Goal: Transaction & Acquisition: Purchase product/service

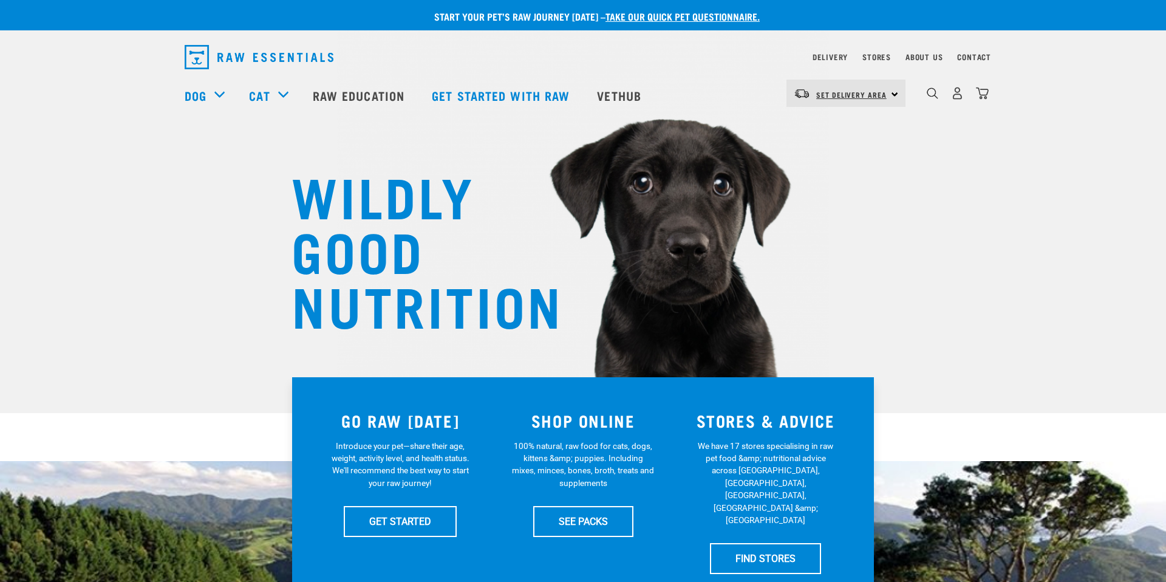
click at [872, 100] on link "Set Delivery Area" at bounding box center [851, 94] width 70 height 19
drag, startPoint x: 829, startPoint y: 158, endPoint x: 826, endPoint y: 112, distance: 46.9
click at [826, 112] on div "North Island South Island" at bounding box center [844, 140] width 117 height 63
click at [800, 92] on img "dropdown navigation" at bounding box center [802, 93] width 16 height 11
click at [821, 124] on link "[GEOGRAPHIC_DATA]" at bounding box center [844, 127] width 117 height 27
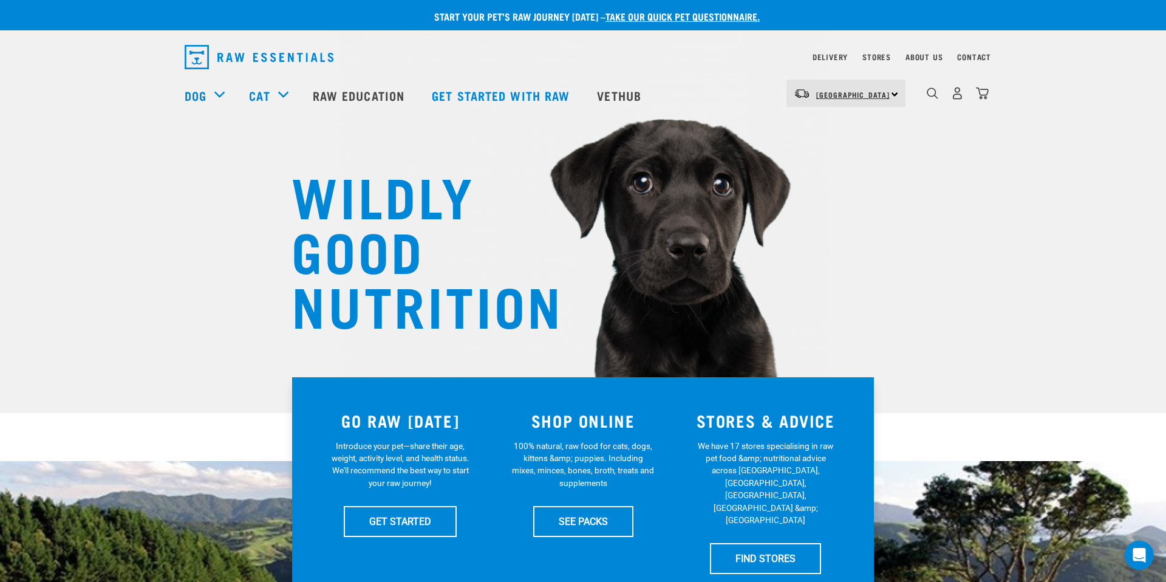
click at [841, 100] on link "[GEOGRAPHIC_DATA]" at bounding box center [852, 94] width 73 height 19
click at [847, 128] on link "[GEOGRAPHIC_DATA]" at bounding box center [844, 127] width 117 height 27
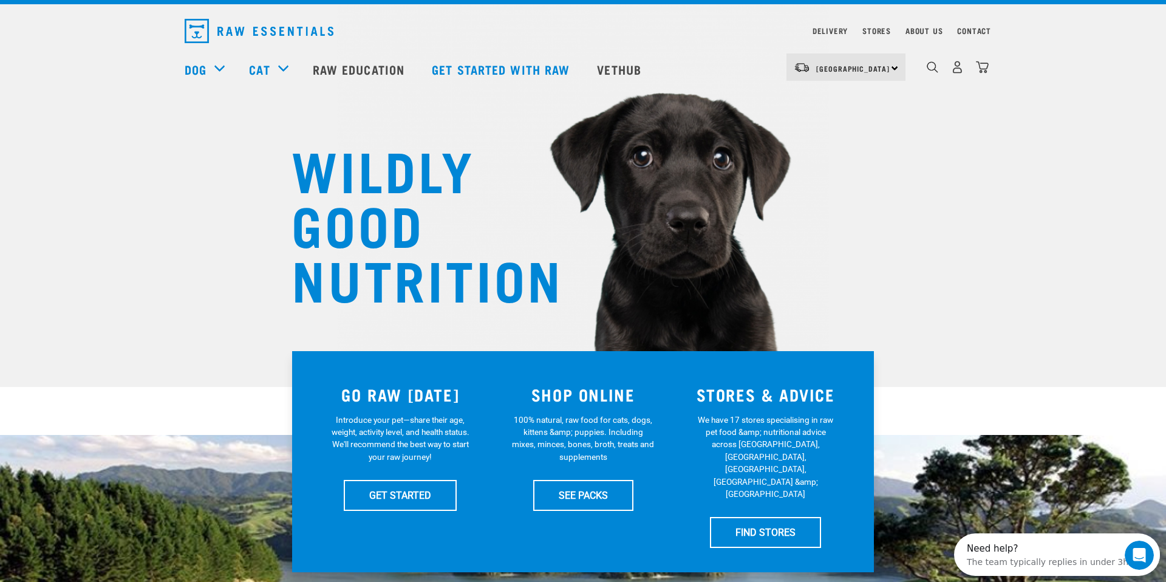
scroll to position [19, 0]
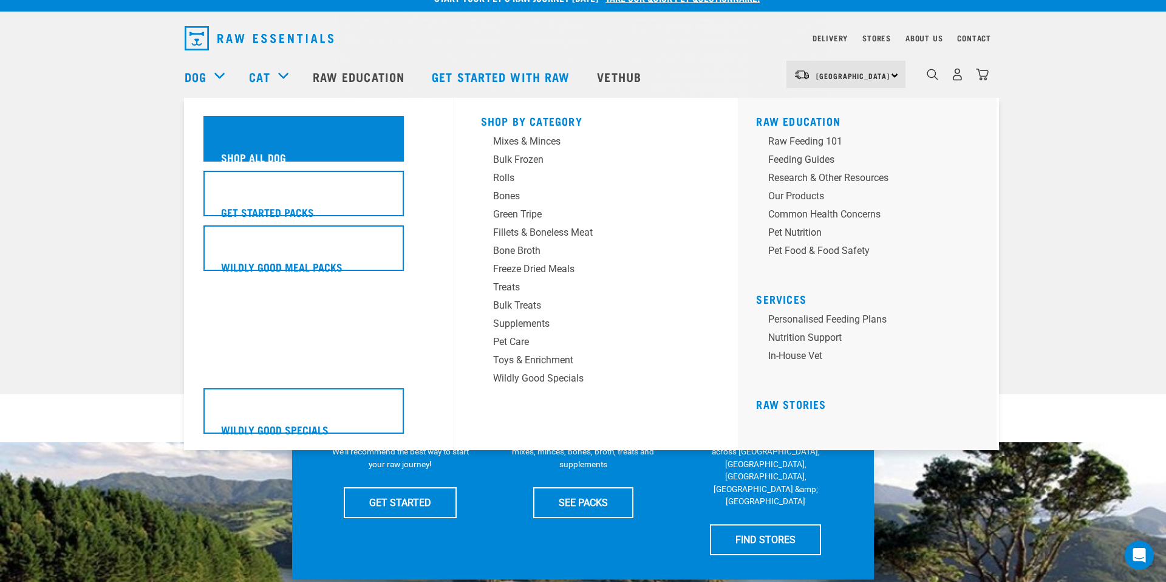
click at [249, 153] on h5 "Shop All Dog" at bounding box center [253, 157] width 65 height 16
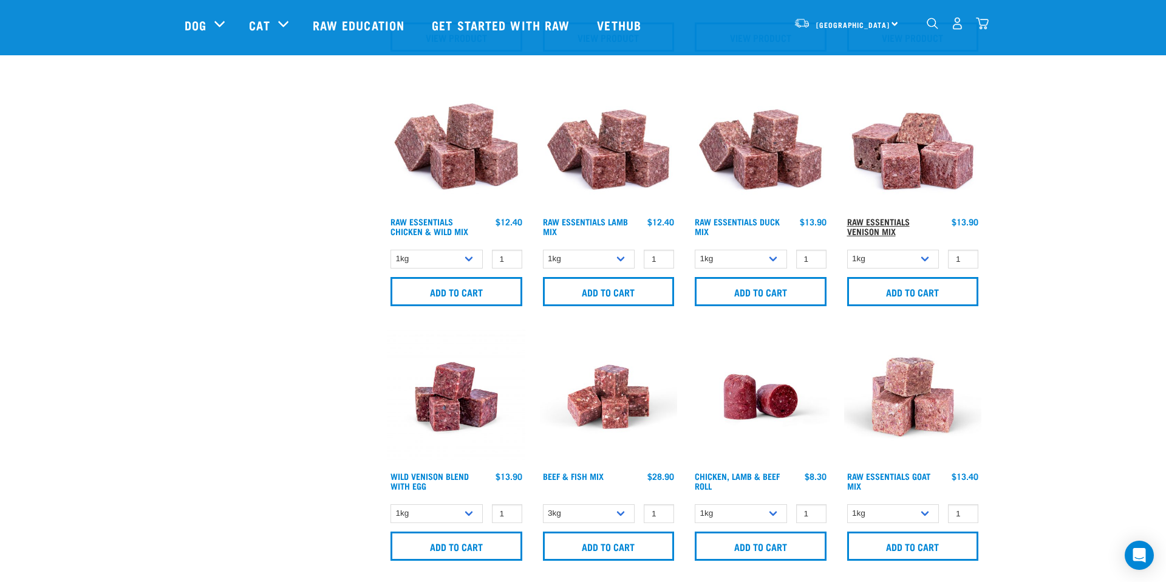
scroll to position [522, 0]
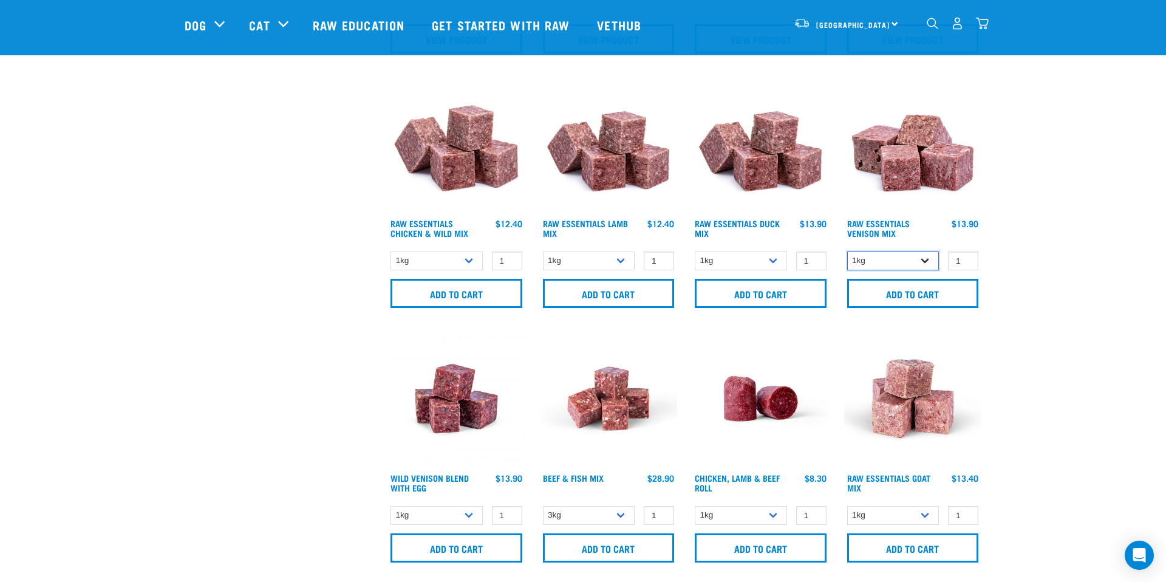
click at [883, 254] on select "1kg 3kg" at bounding box center [893, 260] width 92 height 19
select select "712"
click at [847, 251] on select "1kg 3kg" at bounding box center [893, 260] width 92 height 19
click at [897, 295] on input "Add to cart" at bounding box center [913, 293] width 132 height 29
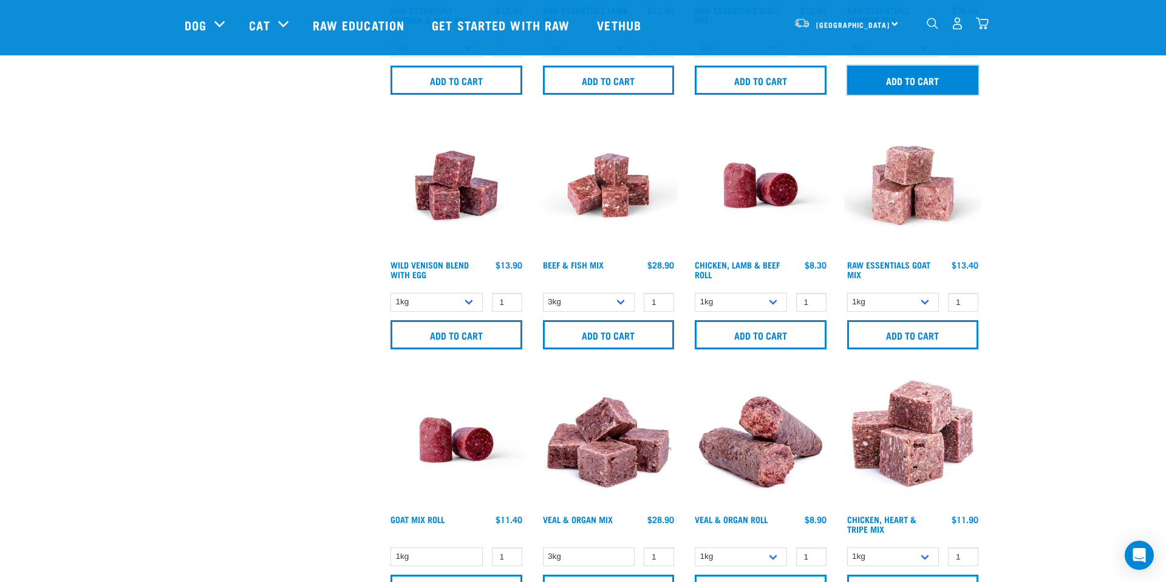
scroll to position [736, 0]
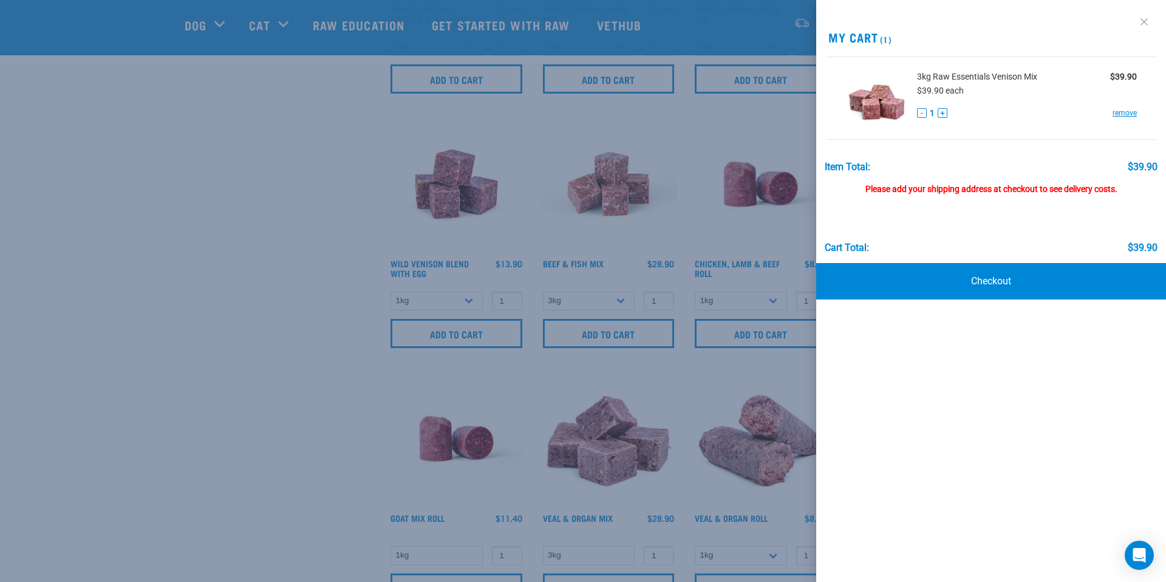
click at [1140, 18] on link at bounding box center [1143, 21] width 19 height 19
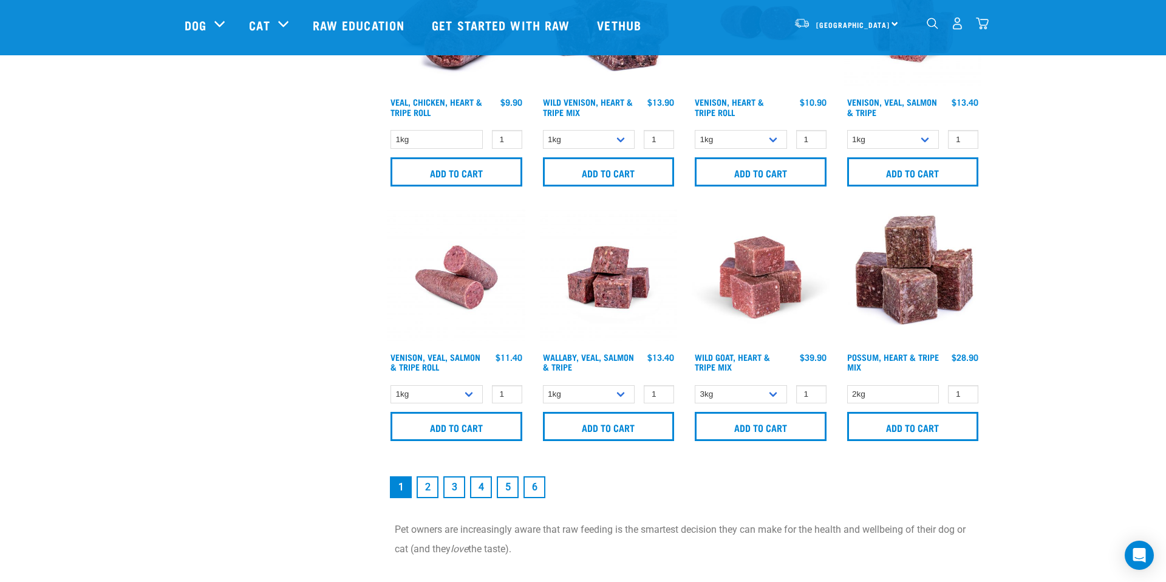
scroll to position [1657, 0]
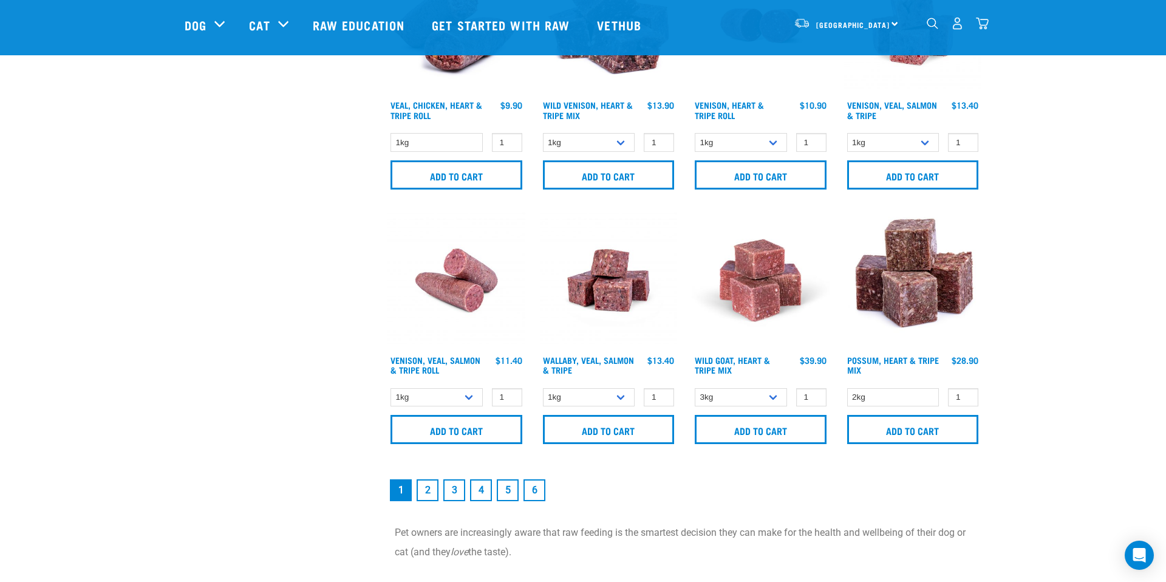
click at [422, 483] on link "2" at bounding box center [427, 490] width 22 height 22
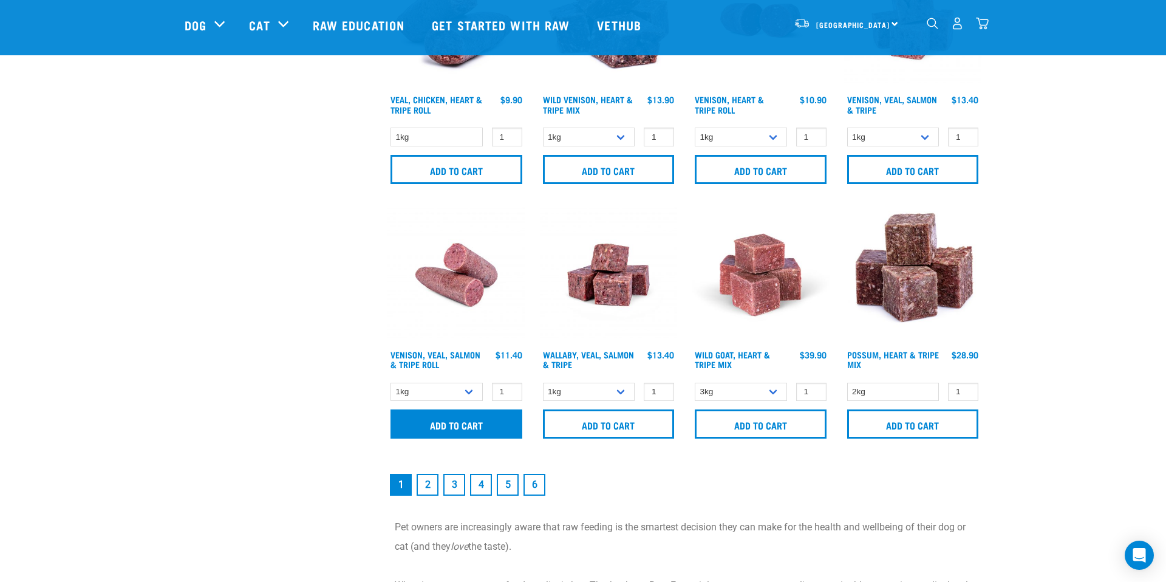
scroll to position [1656, 0]
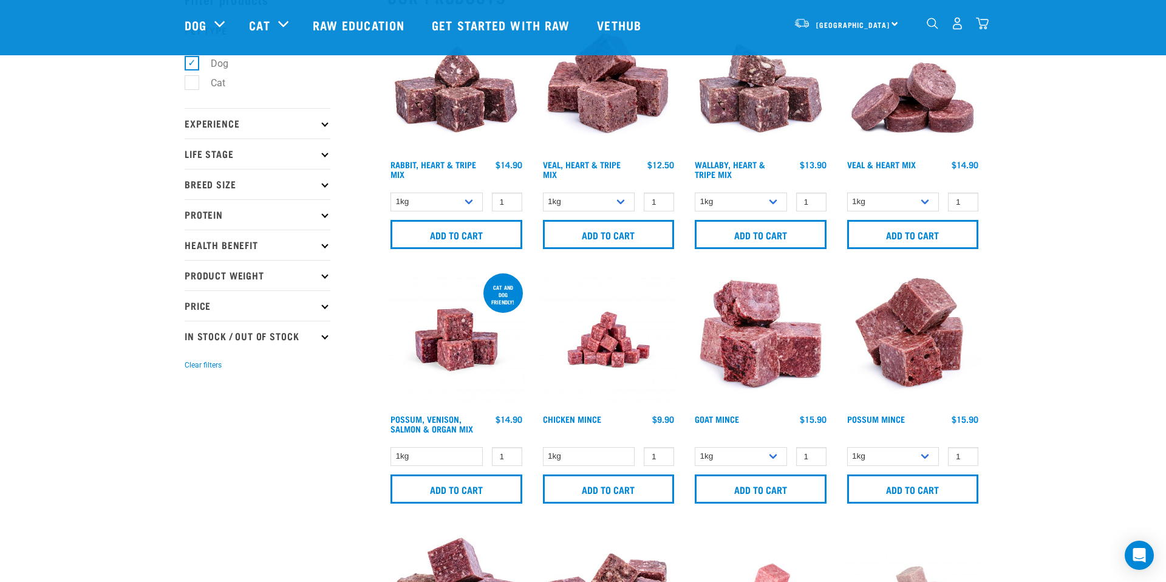
scroll to position [70, 0]
click at [608, 205] on select "1kg 3kg" at bounding box center [589, 202] width 92 height 19
select select "755"
click at [543, 193] on select "1kg 3kg" at bounding box center [589, 202] width 92 height 19
click at [614, 234] on input "Add to cart" at bounding box center [609, 234] width 132 height 29
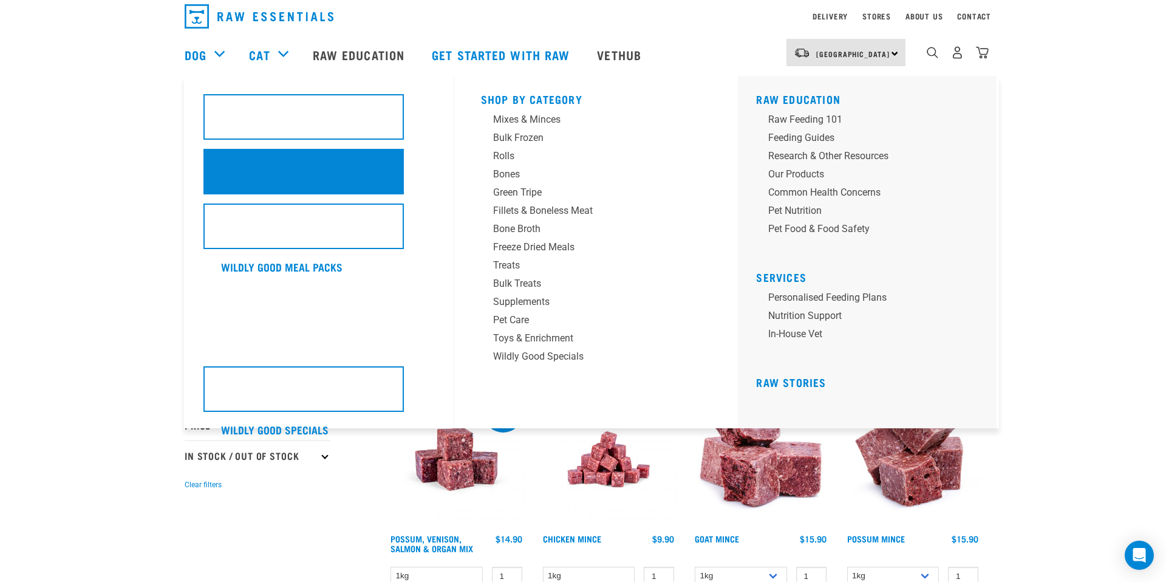
scroll to position [29, 0]
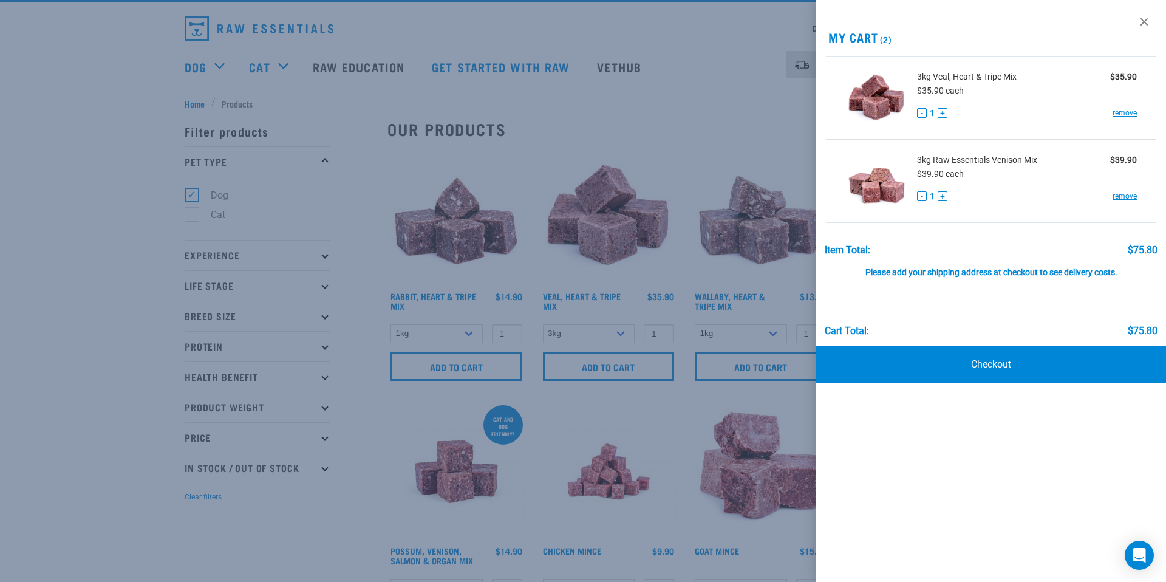
click at [124, 228] on div at bounding box center [583, 291] width 1166 height 582
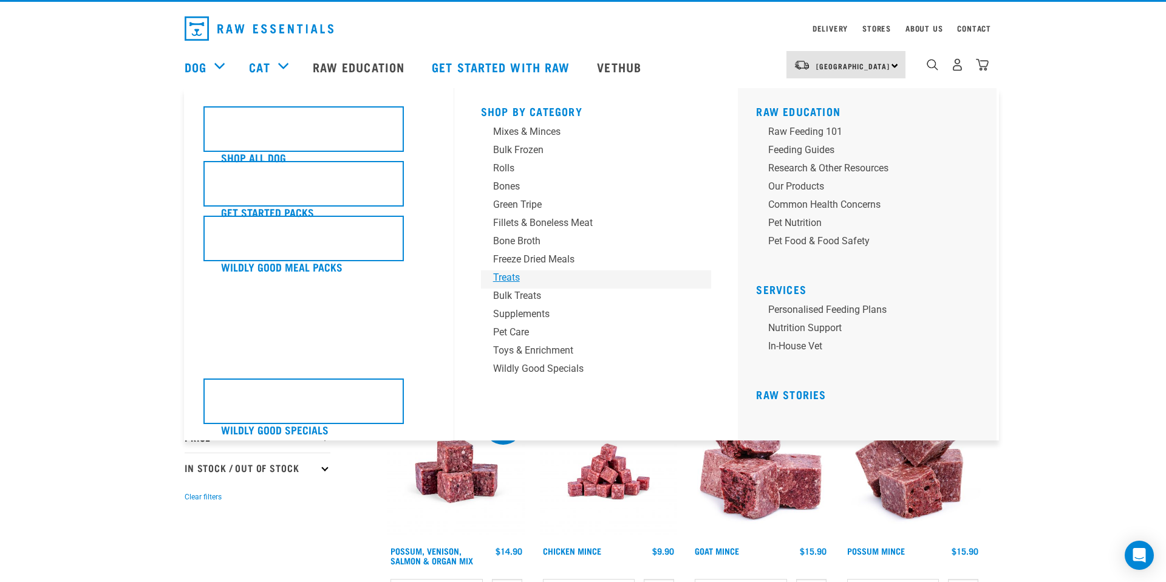
click at [507, 275] on div "Treats" at bounding box center [587, 277] width 189 height 15
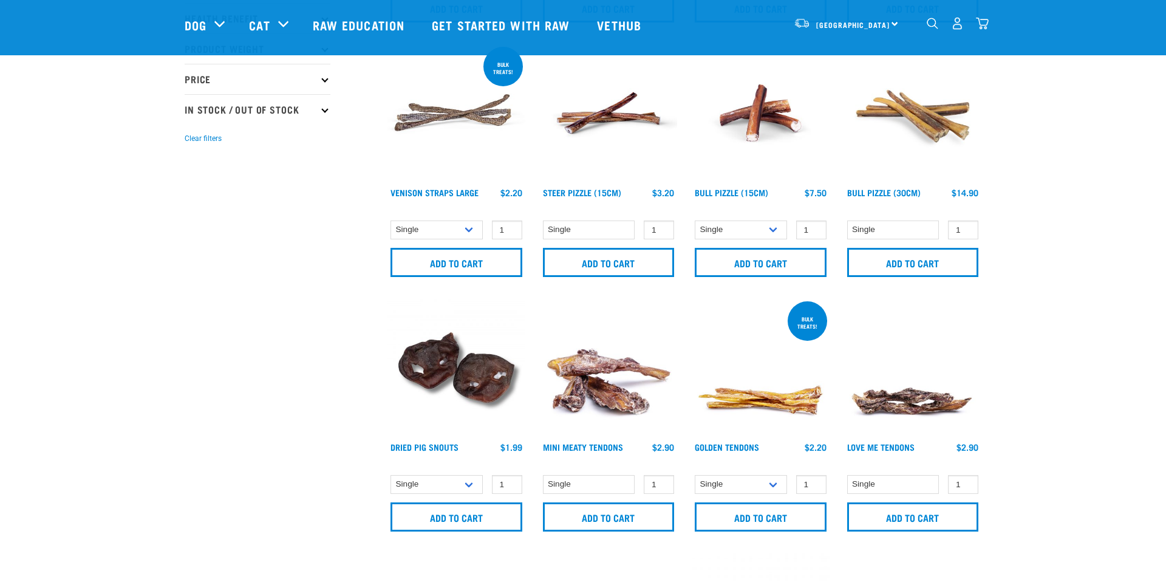
scroll to position [454, 0]
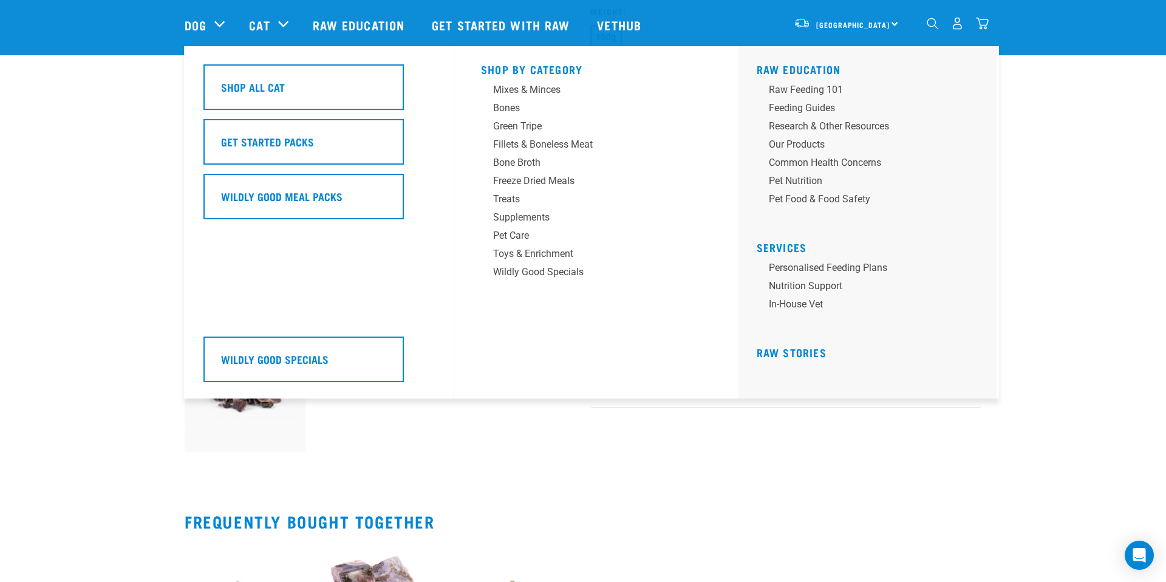
scroll to position [93, 0]
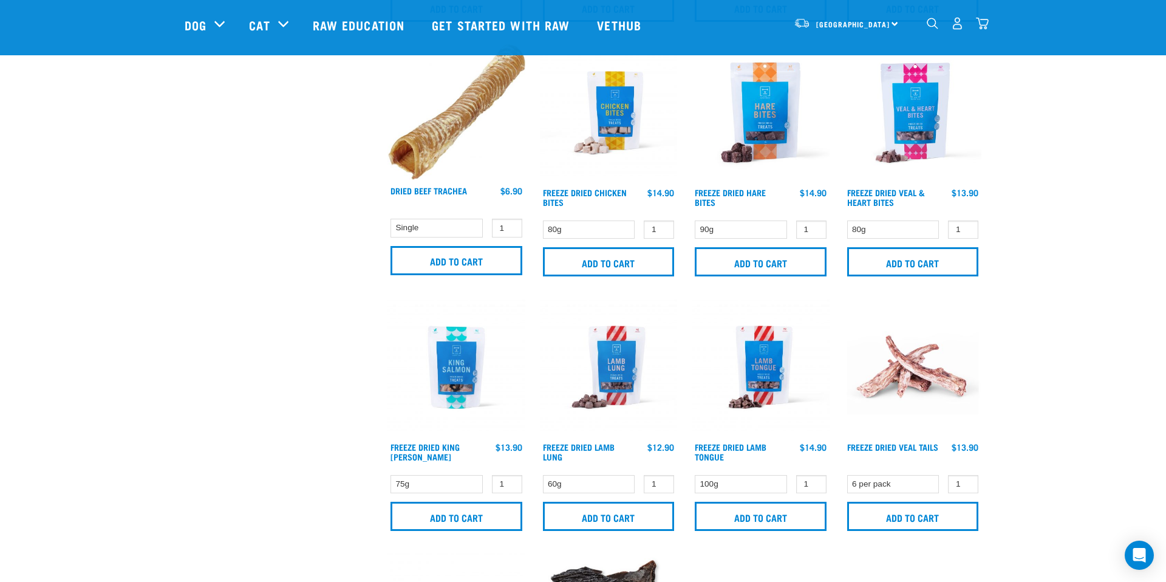
scroll to position [1203, 0]
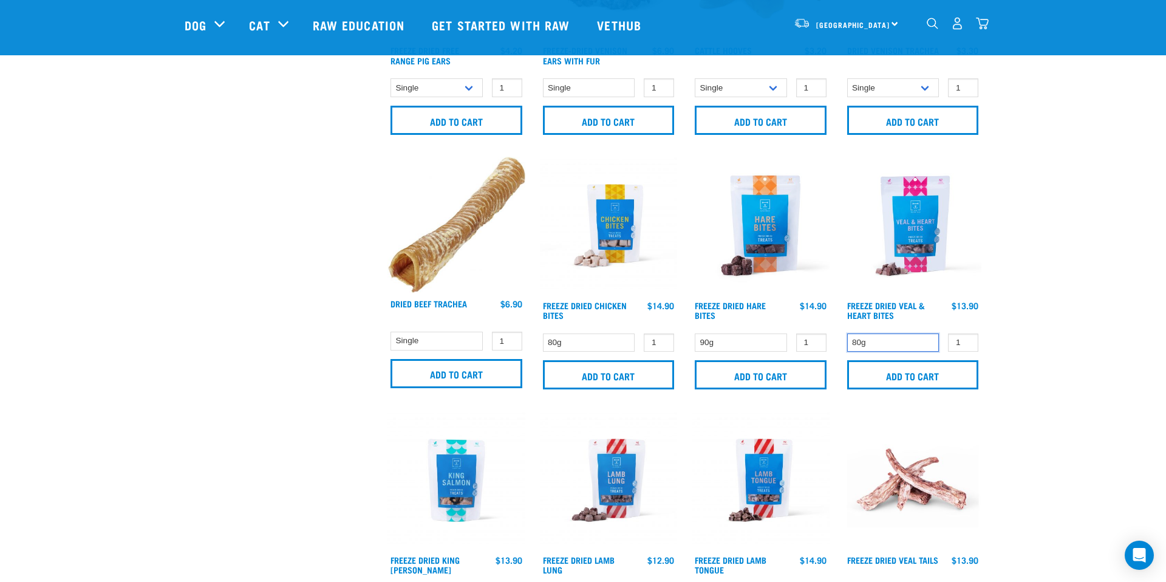
click at [891, 339] on select "80g" at bounding box center [893, 342] width 92 height 19
click at [929, 368] on input "Add to cart" at bounding box center [913, 374] width 132 height 29
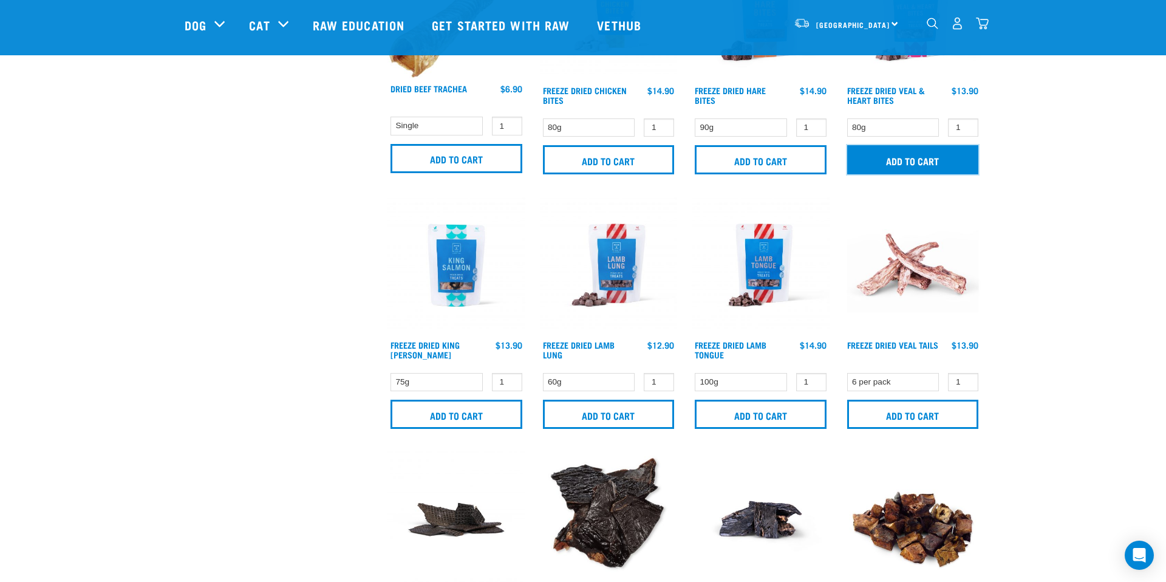
scroll to position [1434, 0]
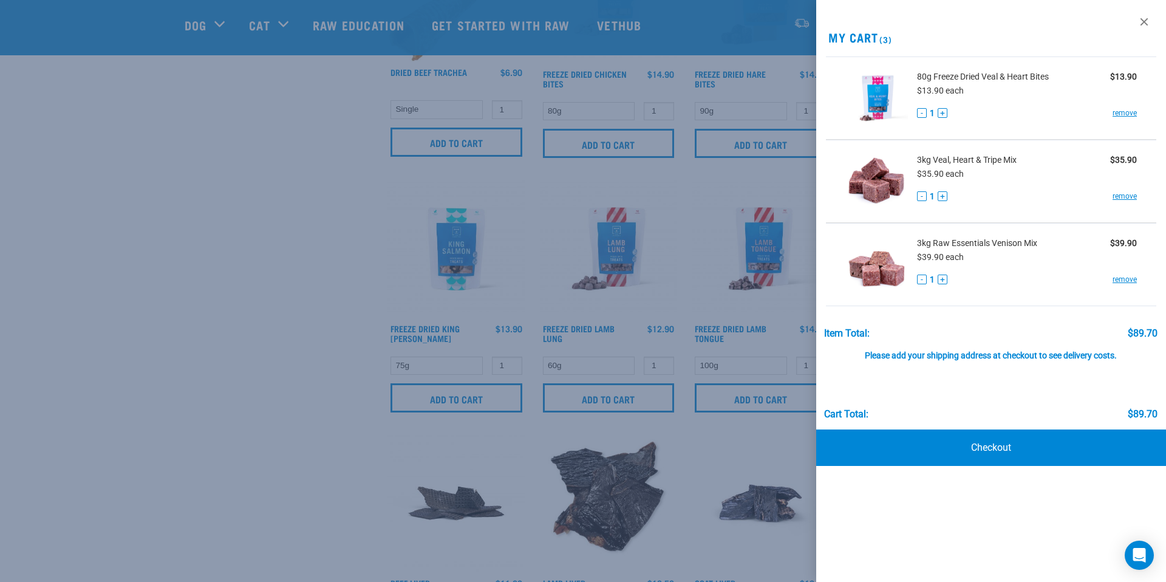
drag, startPoint x: 1152, startPoint y: 18, endPoint x: 1058, endPoint y: 95, distance: 121.7
click at [1152, 18] on link at bounding box center [1143, 21] width 19 height 19
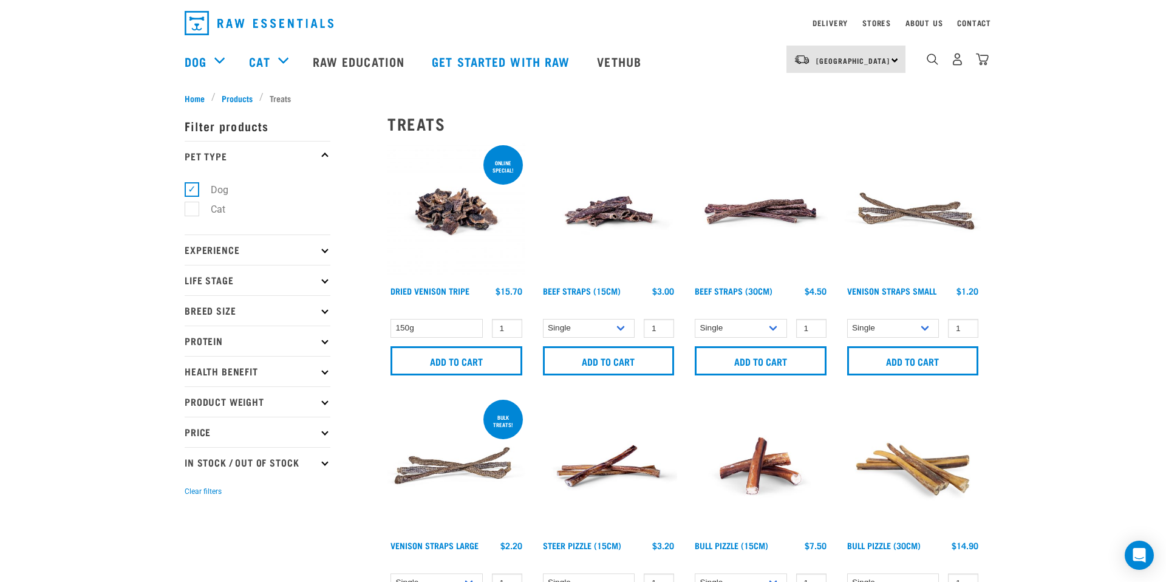
scroll to position [0, 0]
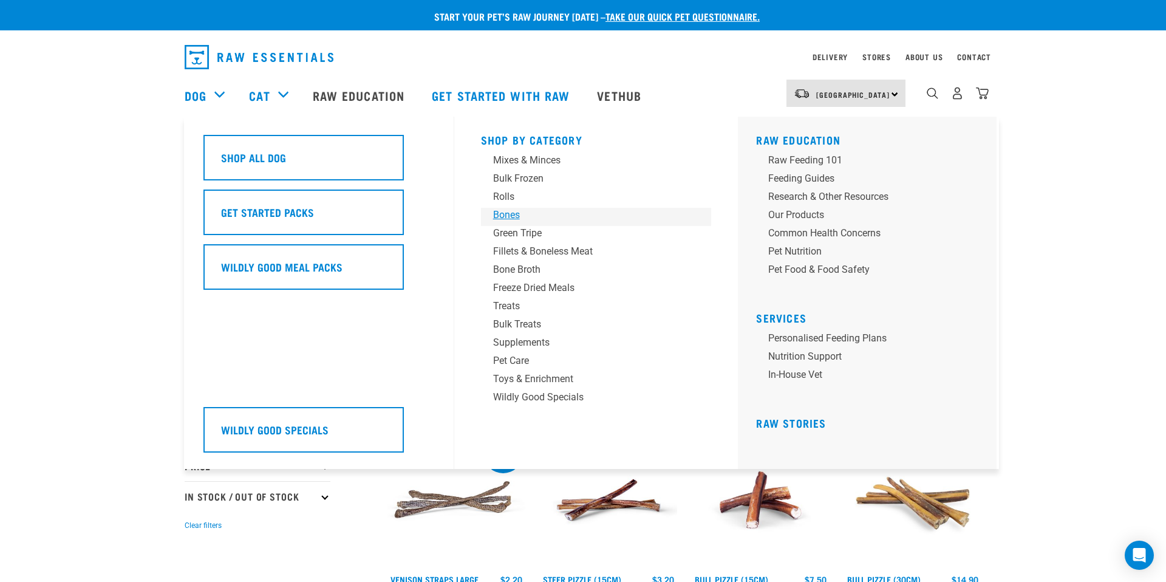
click at [512, 209] on div "Bones" at bounding box center [587, 215] width 189 height 15
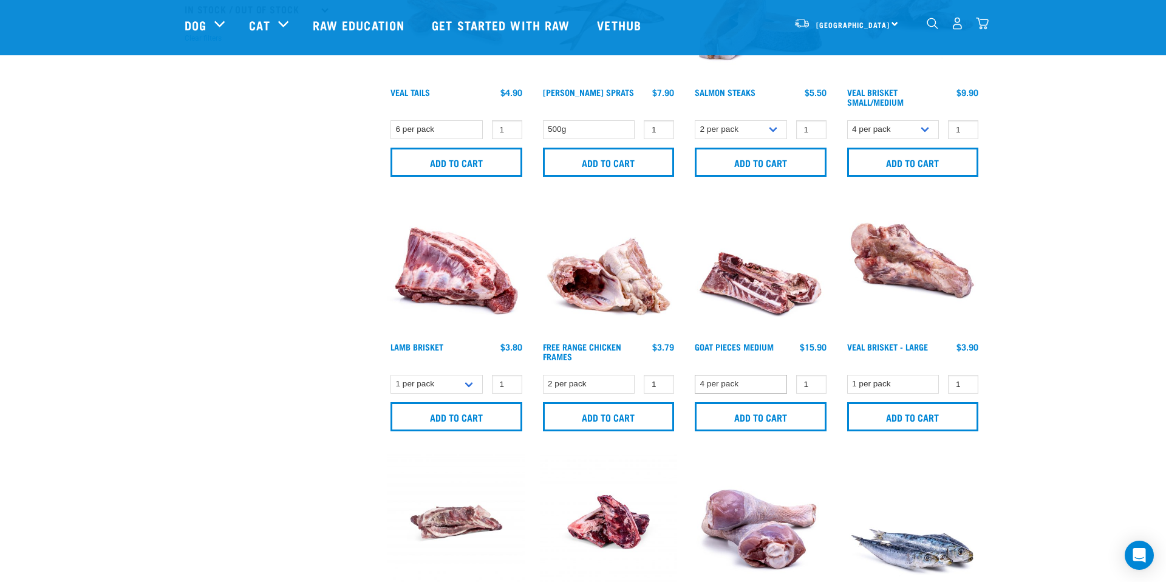
scroll to position [327, 0]
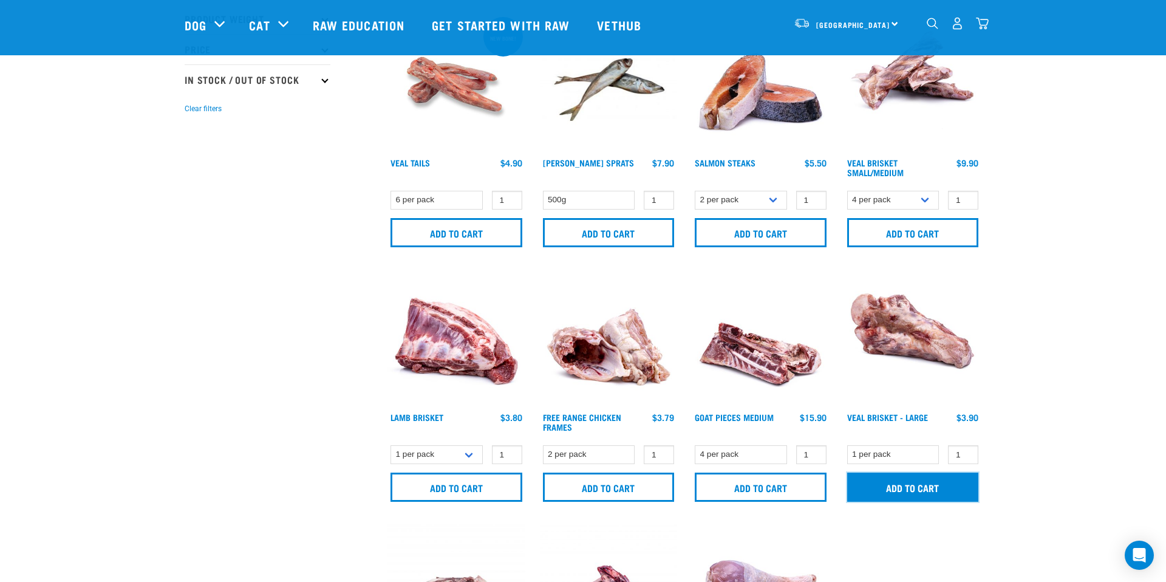
click at [933, 488] on input "Add to cart" at bounding box center [913, 486] width 132 height 29
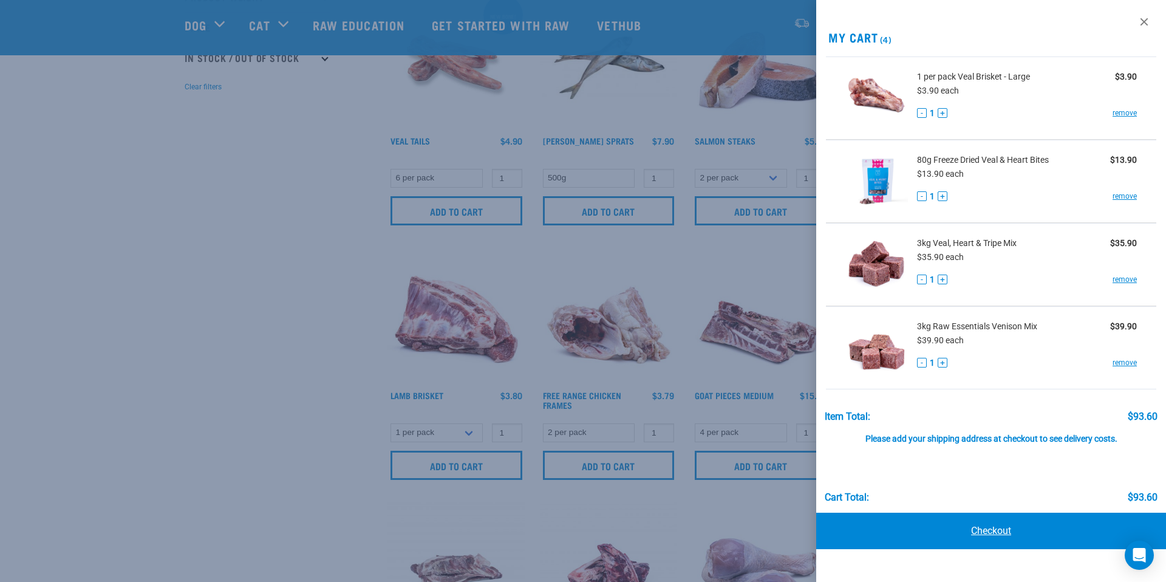
click at [996, 523] on link "Checkout" at bounding box center [991, 530] width 350 height 36
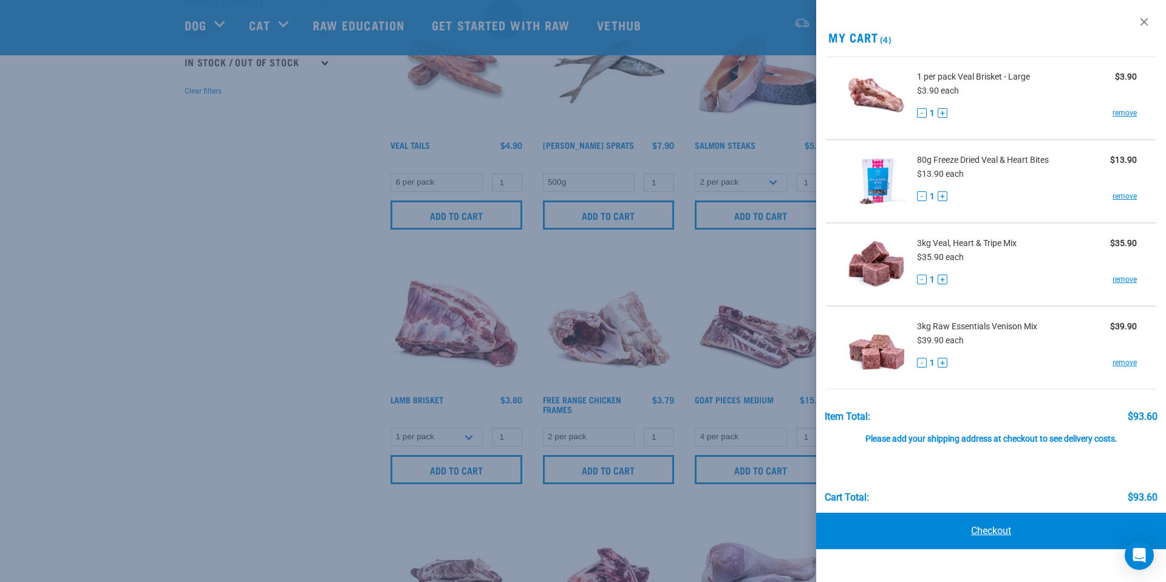
scroll to position [349, 0]
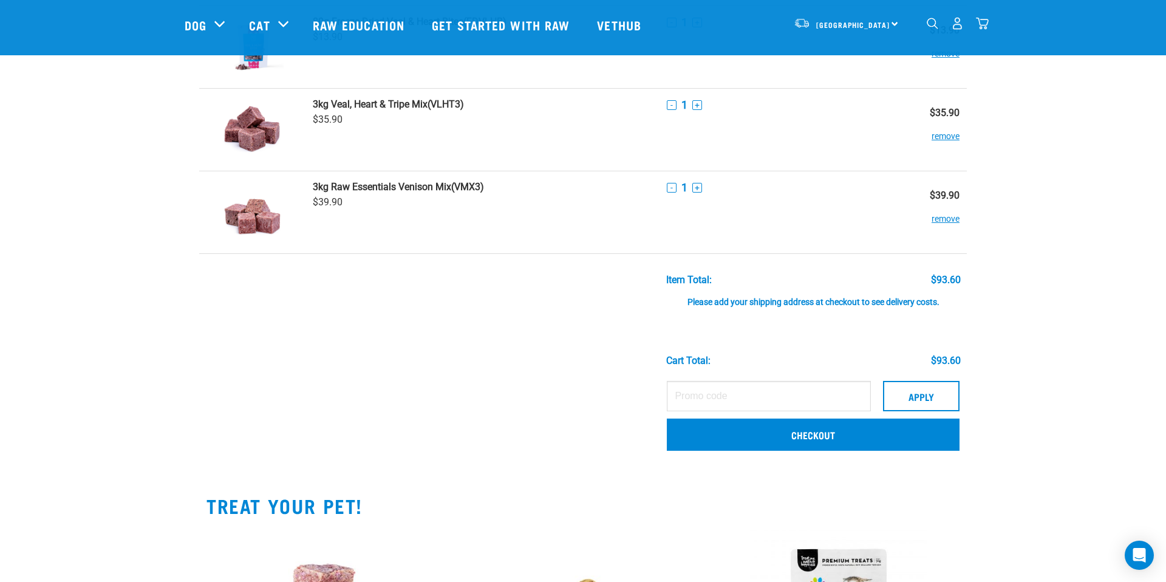
scroll to position [256, 0]
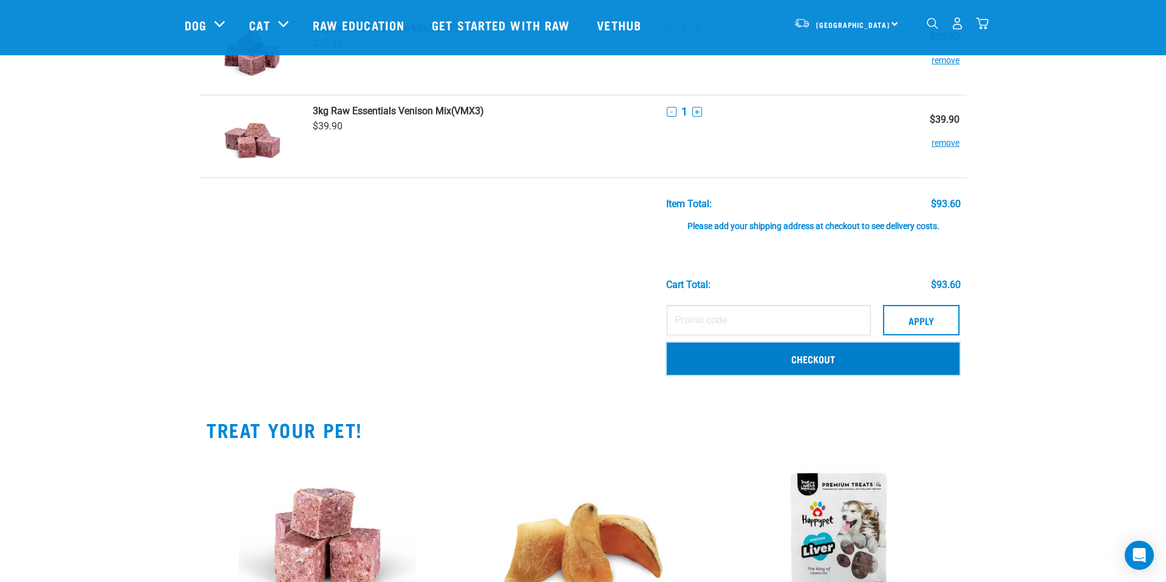
click at [806, 361] on link "Checkout" at bounding box center [813, 358] width 293 height 32
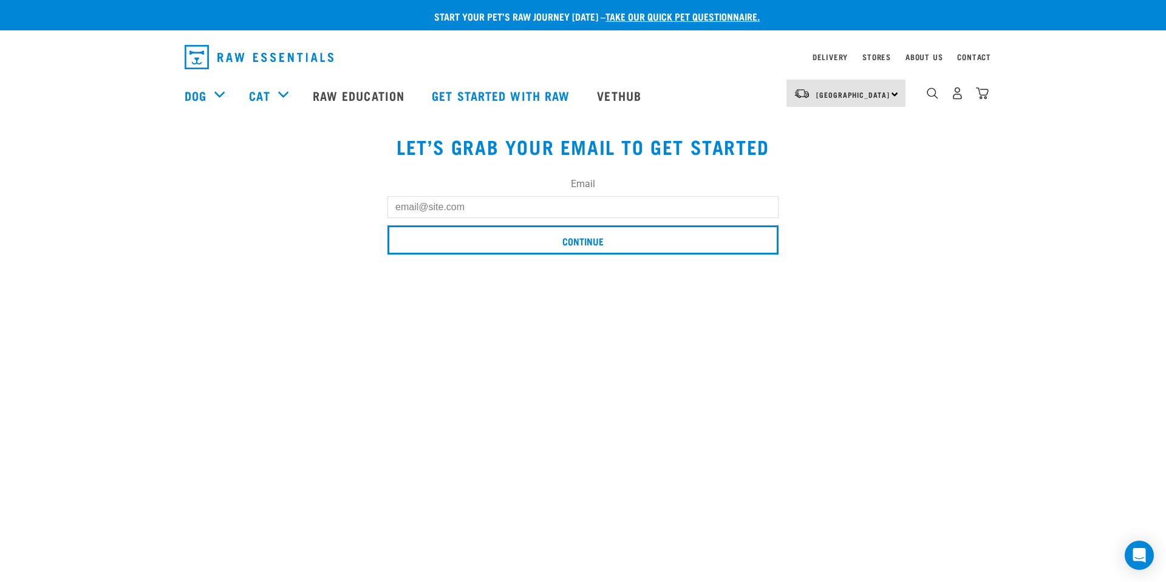
click at [439, 208] on input "Email" at bounding box center [582, 207] width 391 height 22
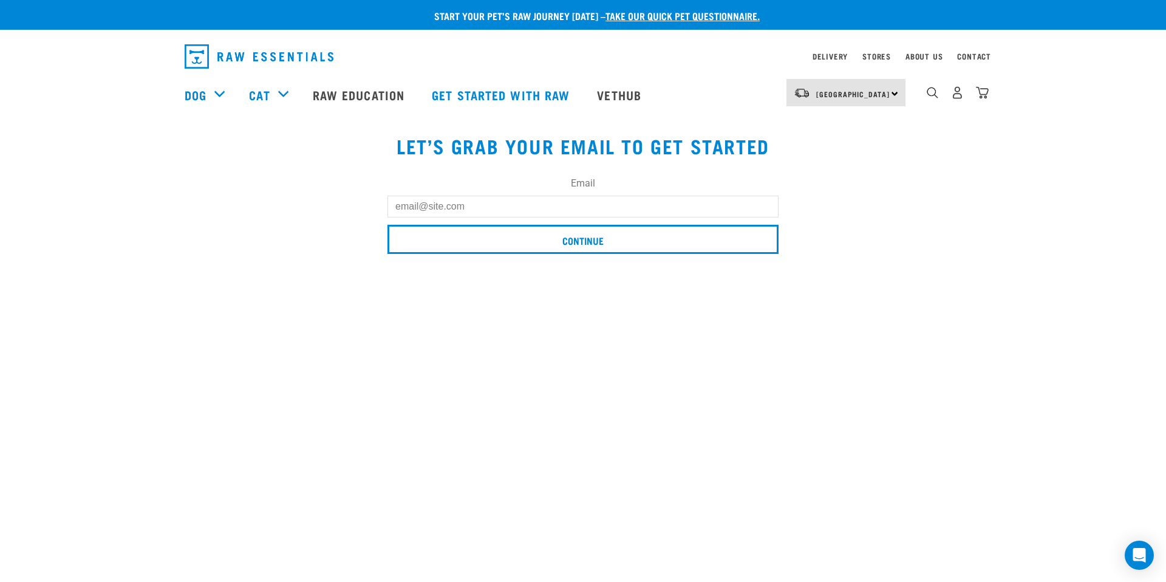
click at [432, 208] on input "Email" at bounding box center [582, 206] width 391 height 22
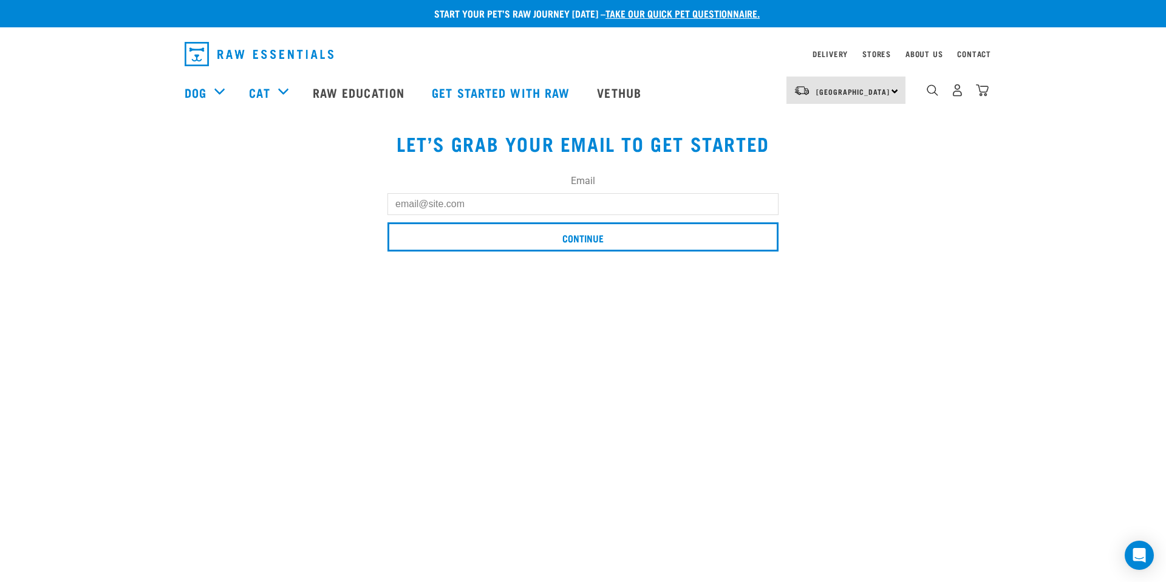
scroll to position [4, 0]
click at [433, 206] on input "Email" at bounding box center [582, 203] width 391 height 22
type input "[EMAIL_ADDRESS][DOMAIN_NAME]"
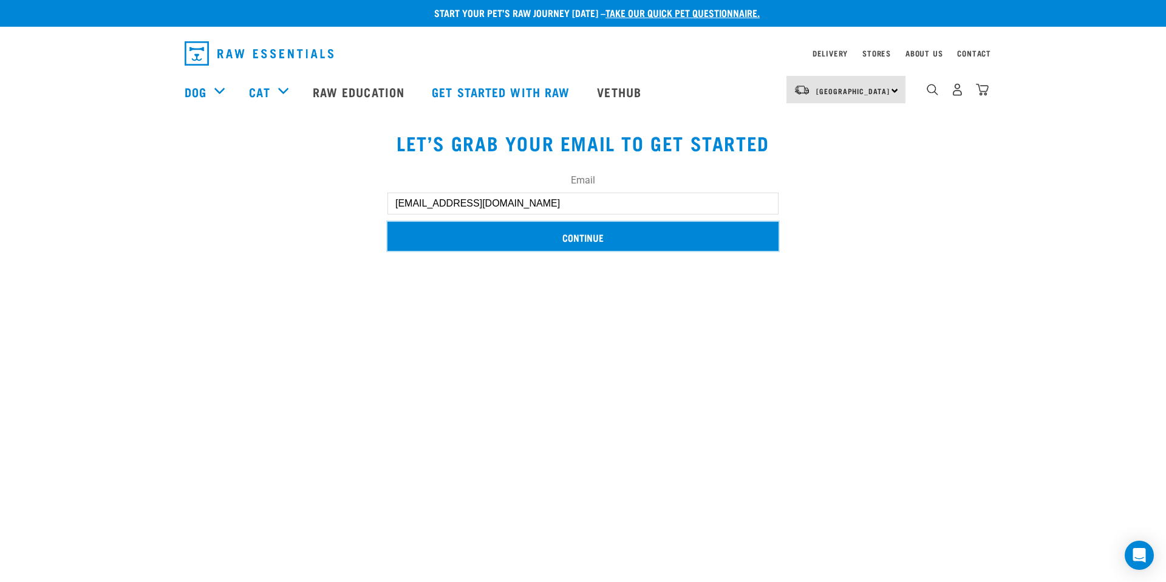
click at [460, 238] on input "Continue" at bounding box center [582, 236] width 391 height 29
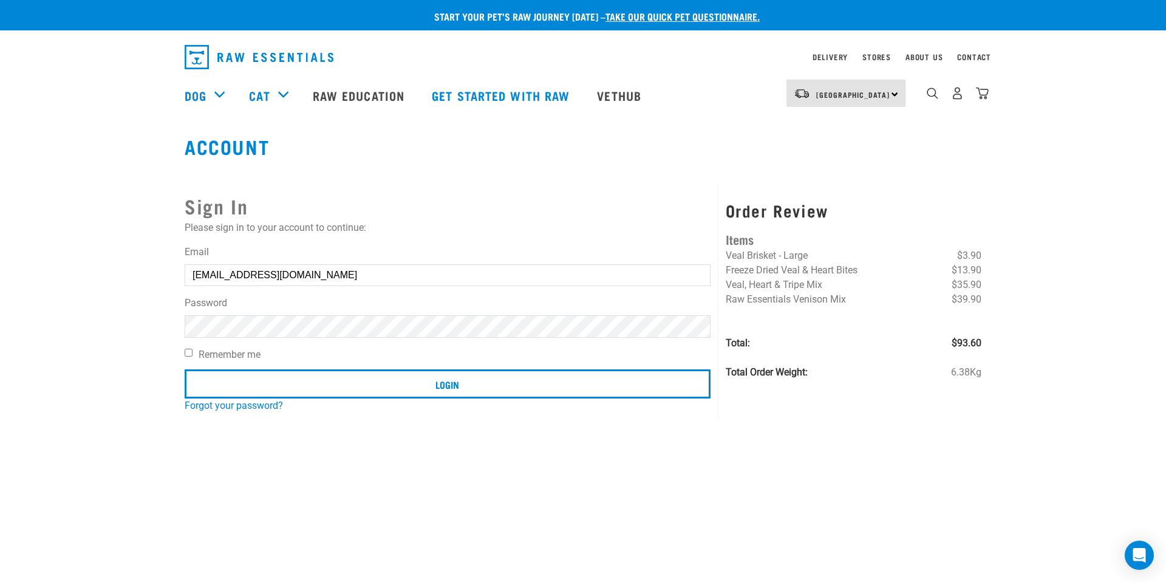
click at [185, 369] on input "Login" at bounding box center [448, 383] width 526 height 29
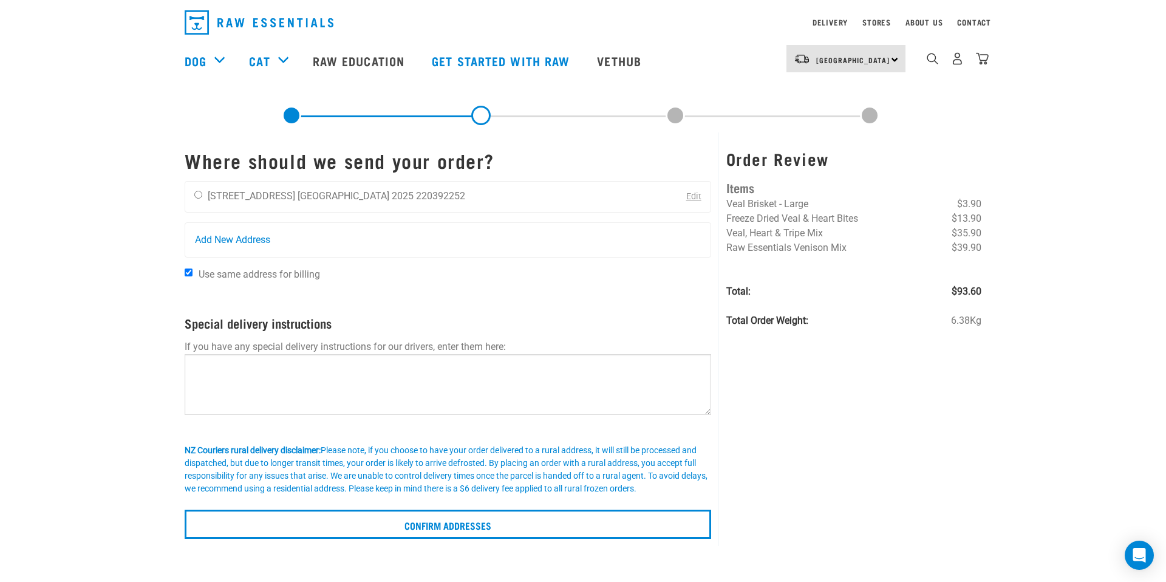
scroll to position [38, 0]
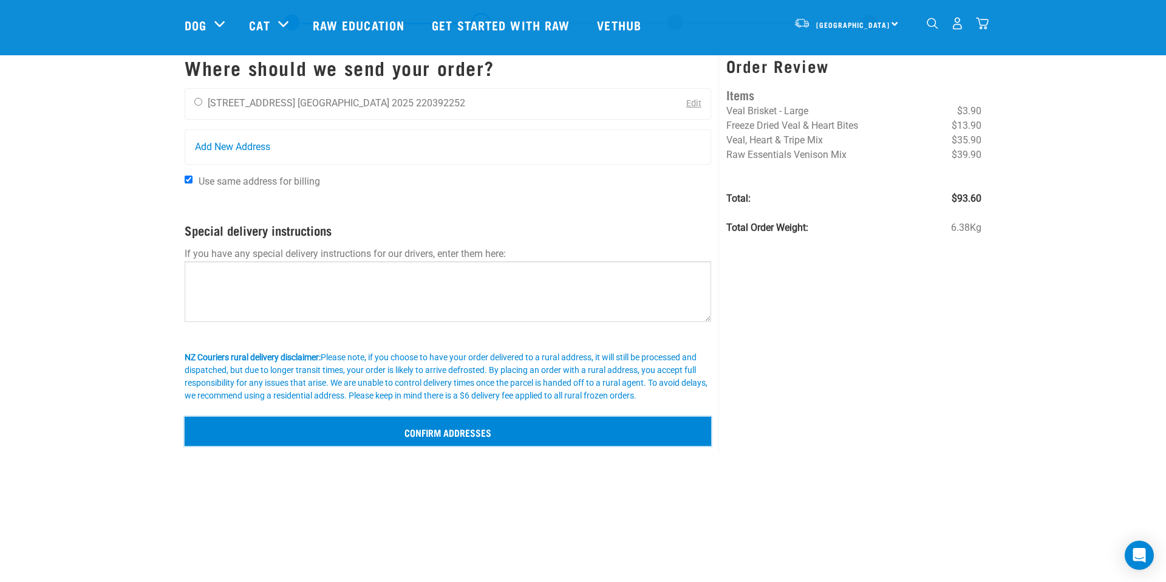
click at [423, 429] on input "Confirm addresses" at bounding box center [448, 430] width 526 height 29
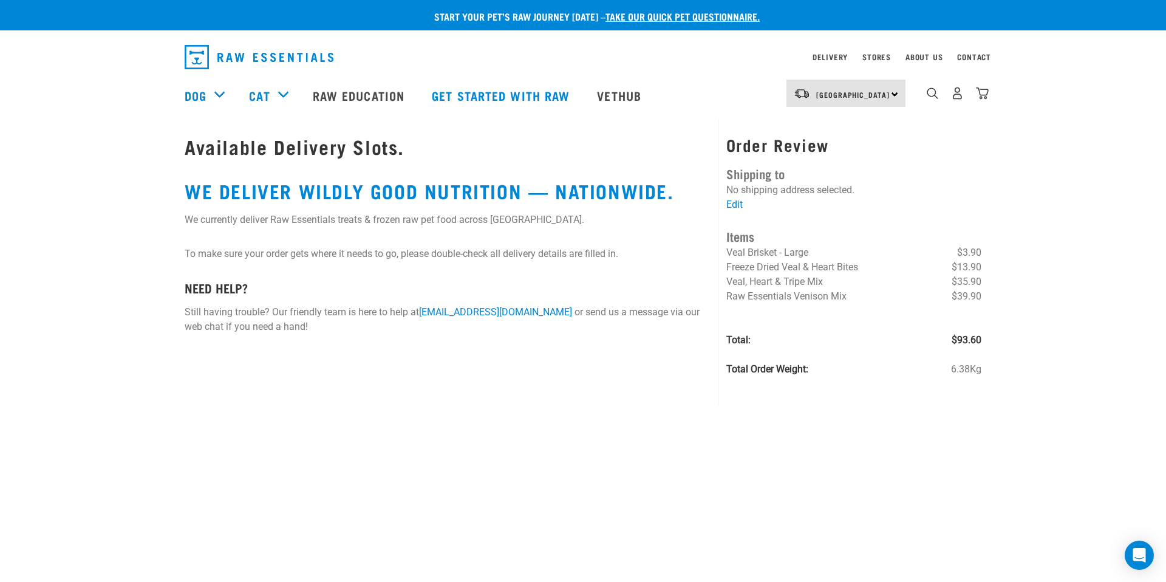
click at [384, 248] on p "To make sure your order gets where it needs to go, please double-check all deli…" at bounding box center [448, 253] width 526 height 15
click at [434, 211] on div "Available Delivery Slots. WE DELIVER WILDLY GOOD NUTRITION — NATIONWIDE. We cur…" at bounding box center [447, 254] width 541 height 272
click at [375, 171] on div "Available Delivery Slots. WE DELIVER WILDLY GOOD NUTRITION — NATIONWIDE. We cur…" at bounding box center [447, 254] width 541 height 272
click at [731, 203] on link "Edit" at bounding box center [734, 205] width 16 height 12
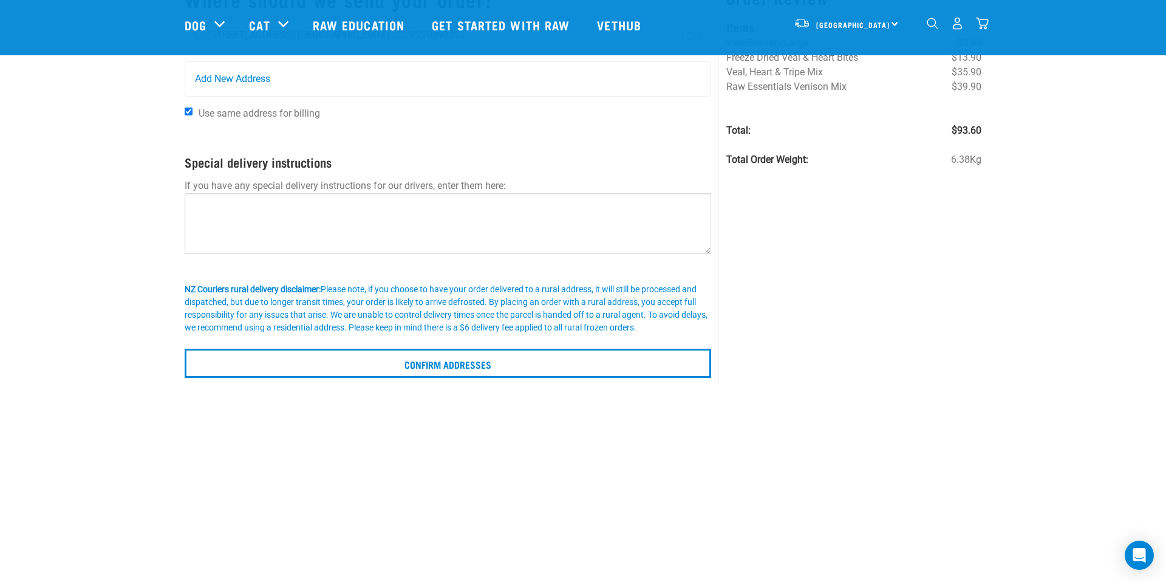
scroll to position [30, 0]
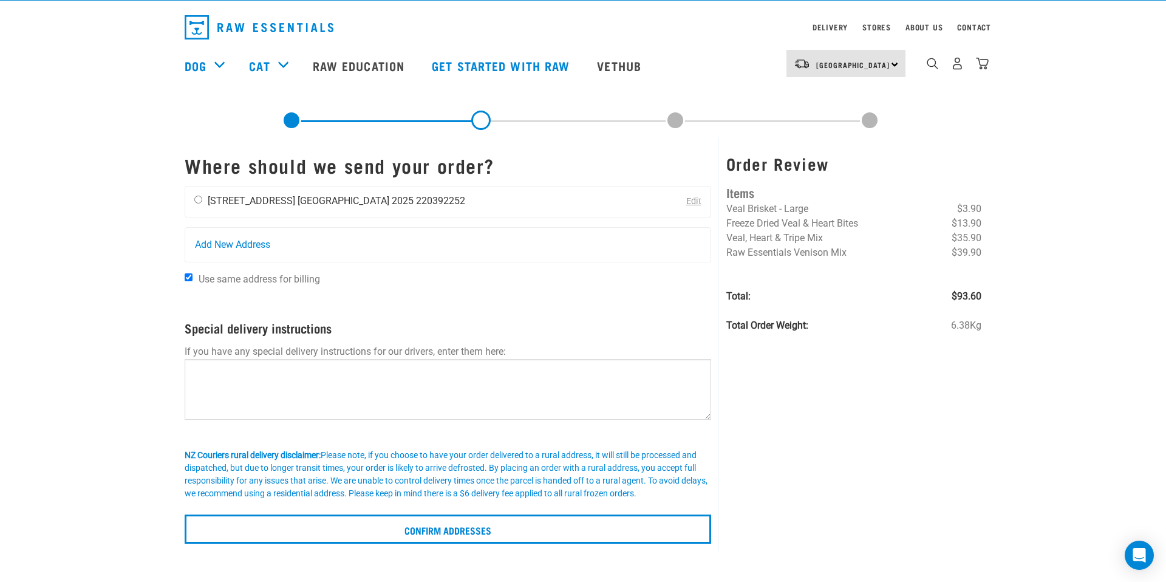
click at [342, 199] on li "[GEOGRAPHIC_DATA] 2025" at bounding box center [355, 201] width 116 height 12
click at [677, 205] on div "Edit" at bounding box center [689, 201] width 42 height 30
click at [194, 203] on div "[PERSON_NAME] [STREET_ADDRESS] [GEOGRAPHIC_DATA] 2025 220392252" at bounding box center [329, 201] width 289 height 30
click at [198, 197] on input "radio" at bounding box center [198, 199] width 8 height 8
radio input "true"
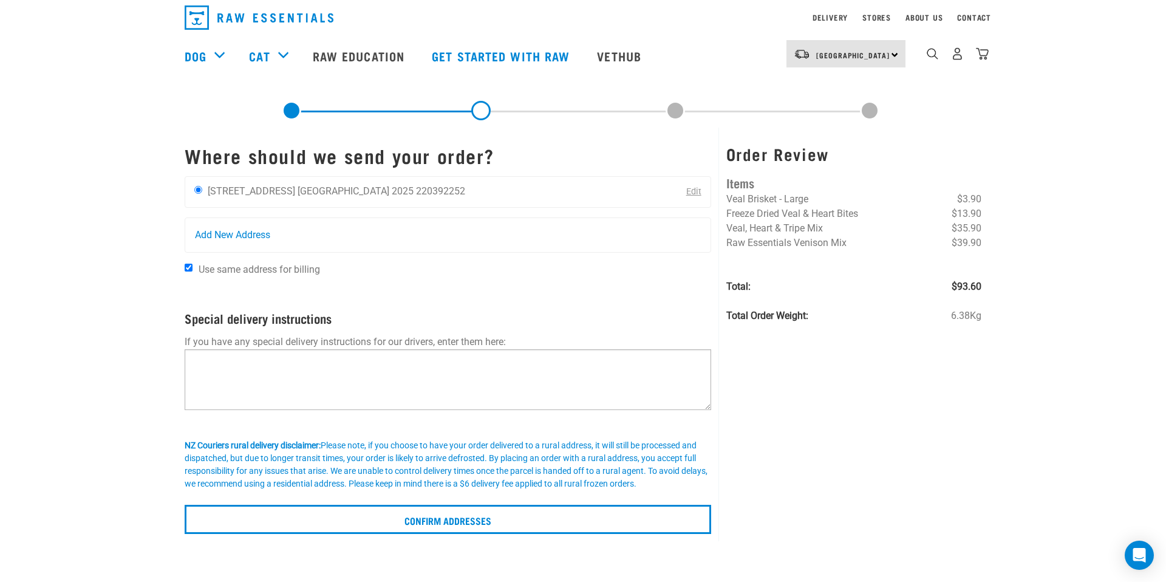
scroll to position [262, 0]
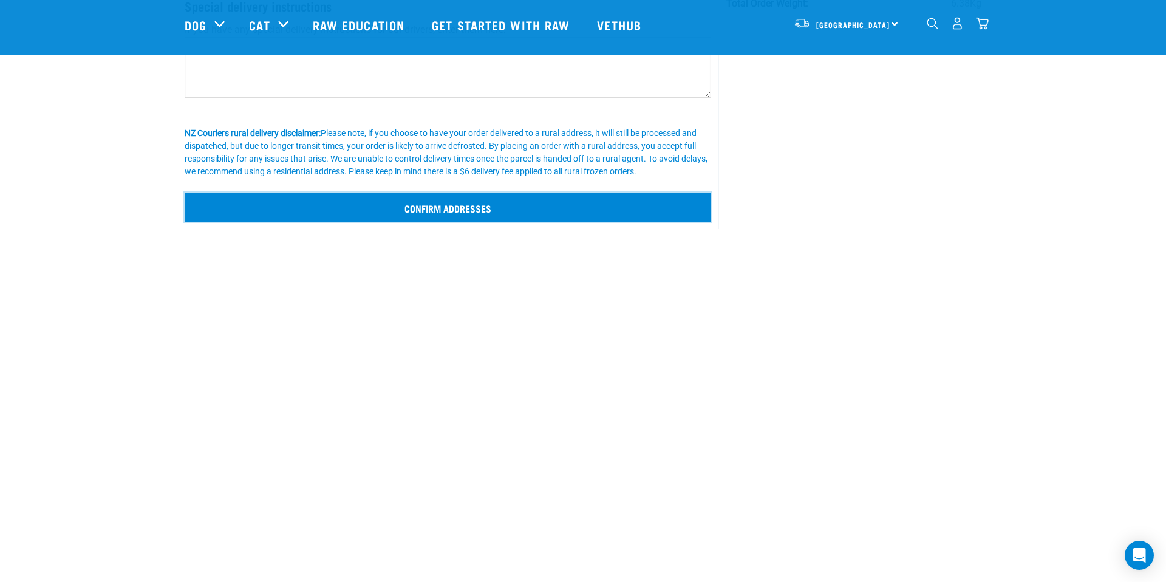
click at [439, 203] on input "Confirm addresses" at bounding box center [448, 206] width 526 height 29
